Goal: Information Seeking & Learning: Learn about a topic

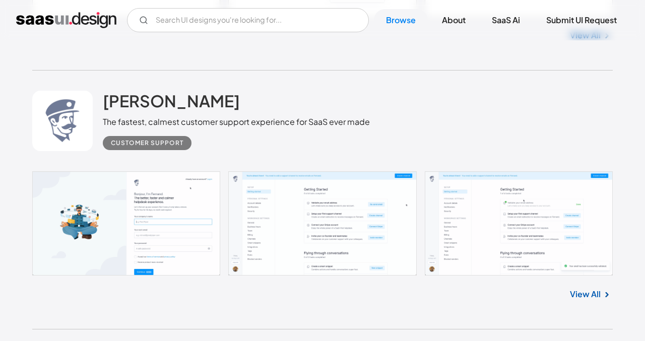
scroll to position [1558, 0]
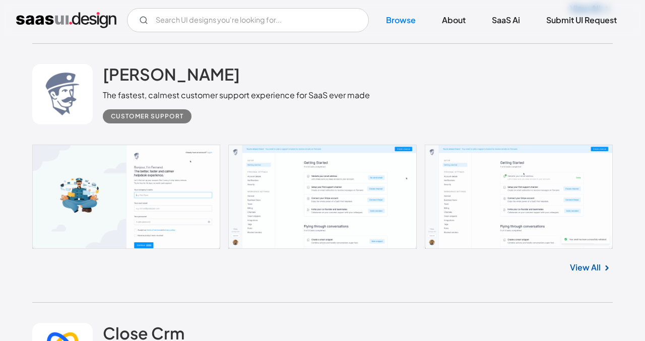
click at [173, 85] on div "[PERSON_NAME] The fastest, calmest customer support experience for SaaS ever ma…" at bounding box center [236, 93] width 267 height 59
click at [88, 94] on link at bounding box center [62, 94] width 61 height 61
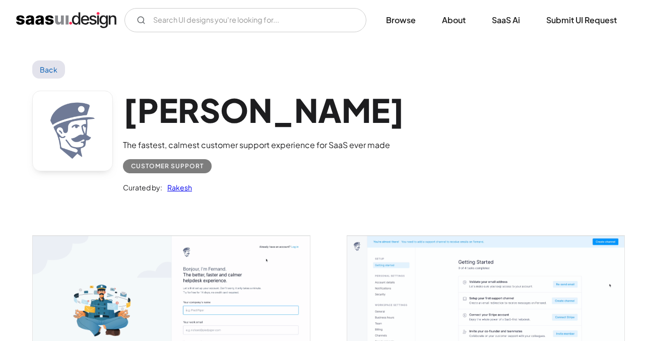
click at [121, 82] on div "[PERSON_NAME] The fastest, calmest customer support experience for SaaS ever ma…" at bounding box center [322, 145] width 581 height 132
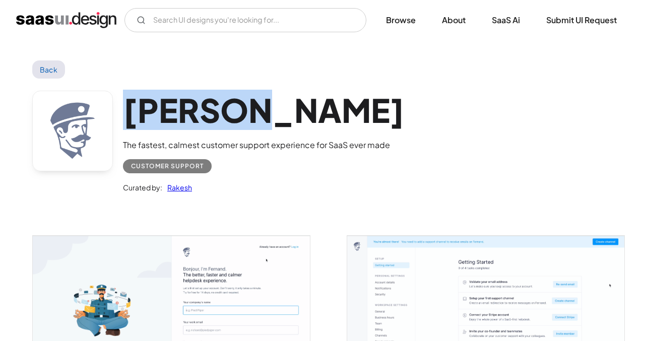
click at [121, 82] on div "[PERSON_NAME] The fastest, calmest customer support experience for SaaS ever ma…" at bounding box center [322, 145] width 581 height 132
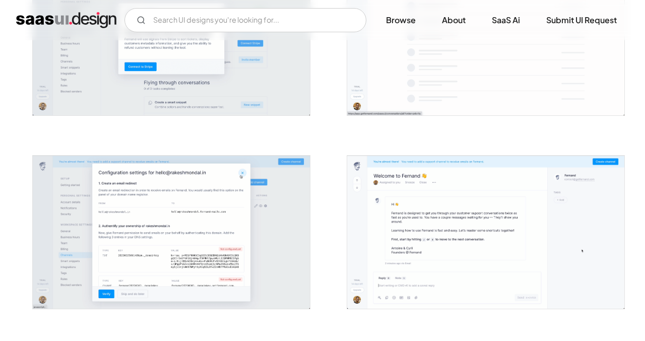
scroll to position [1309, 0]
